Goal: Task Accomplishment & Management: Manage account settings

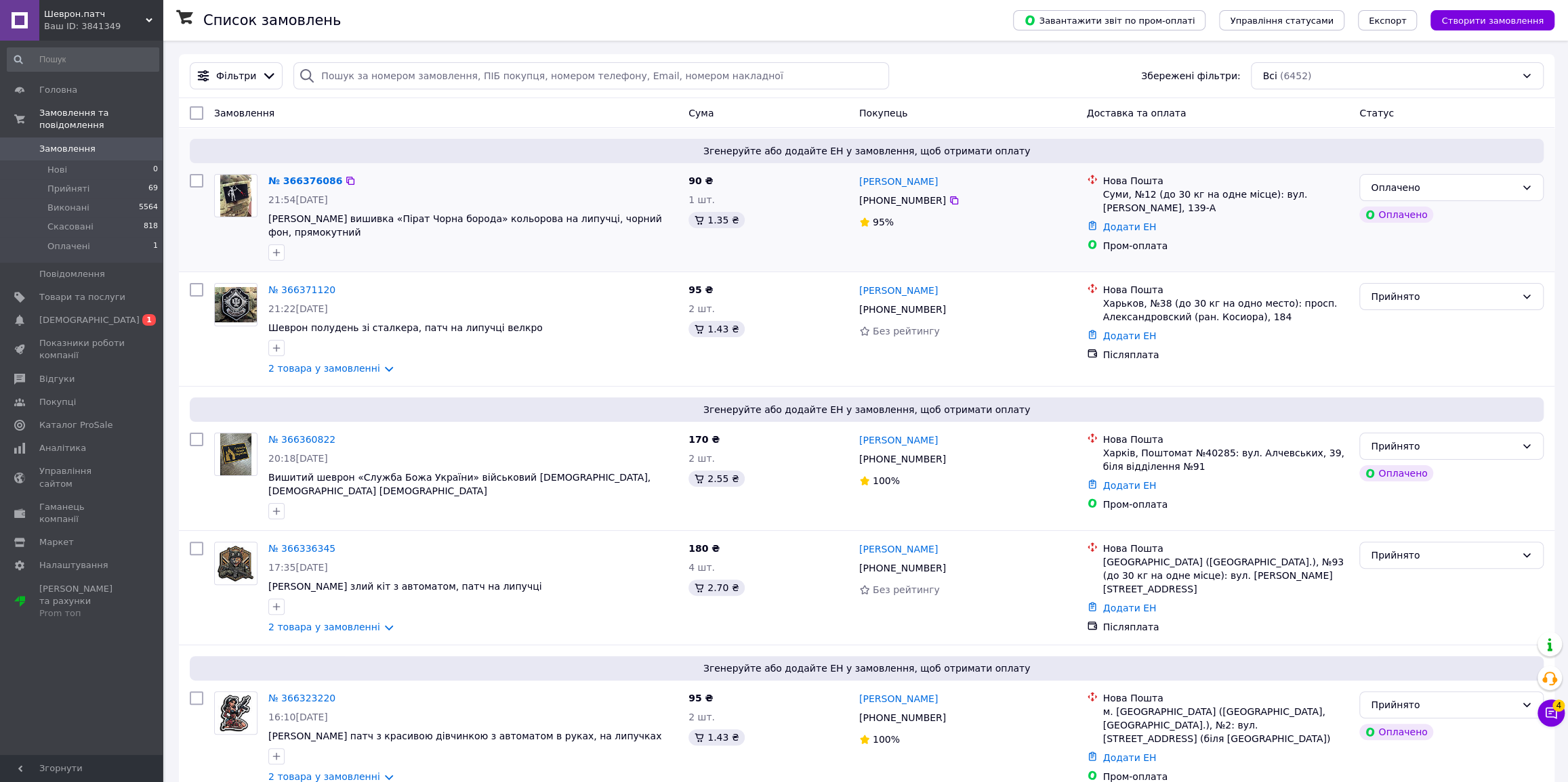
drag, startPoint x: 320, startPoint y: 182, endPoint x: 336, endPoint y: 172, distance: 18.9
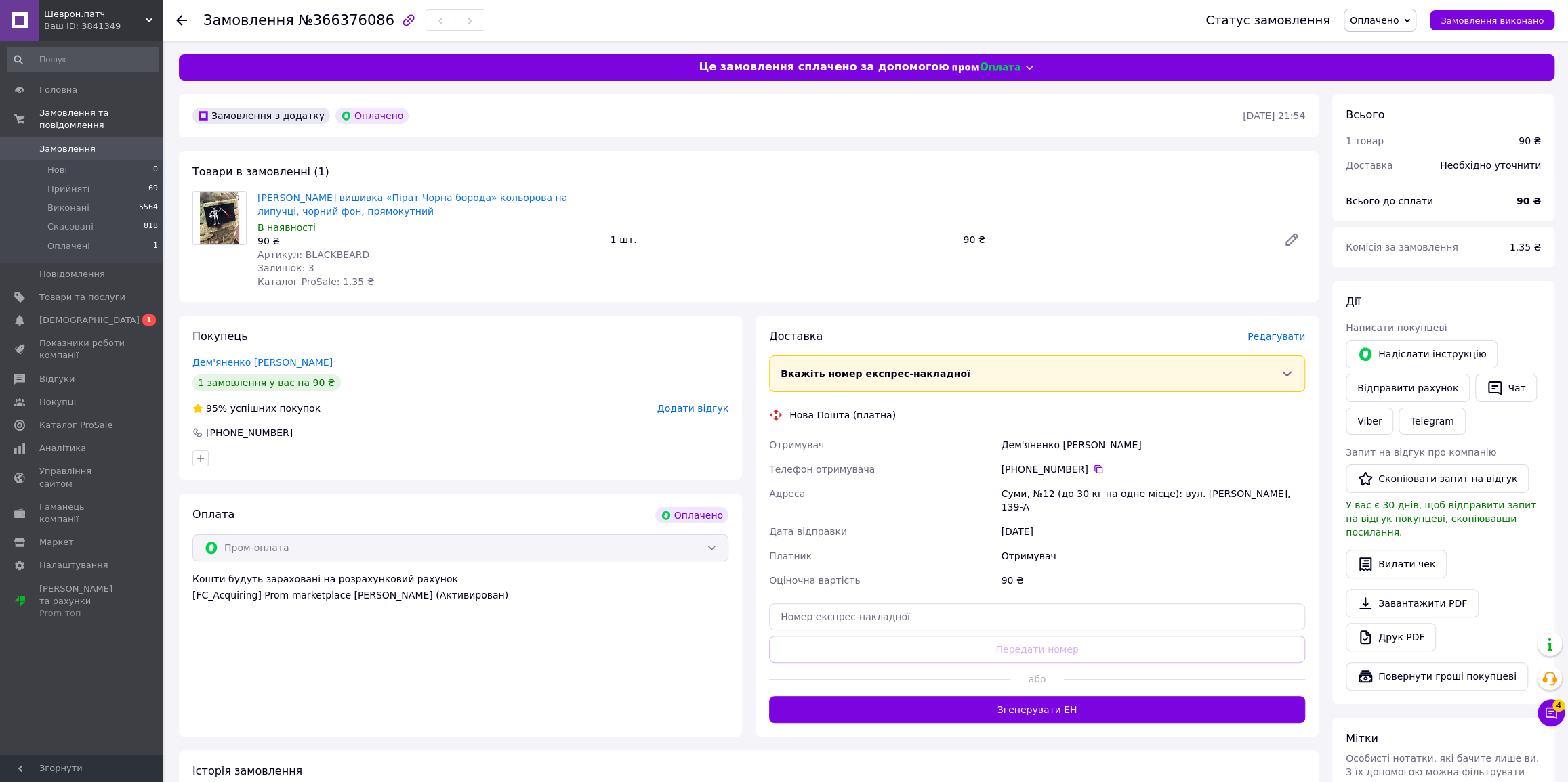
click at [1375, 16] on span "Оплачено" at bounding box center [1374, 20] width 48 height 11
click at [1384, 47] on li "Прийнято" at bounding box center [1380, 47] width 71 height 21
